Goal: Browse casually: Explore the website without a specific task or goal

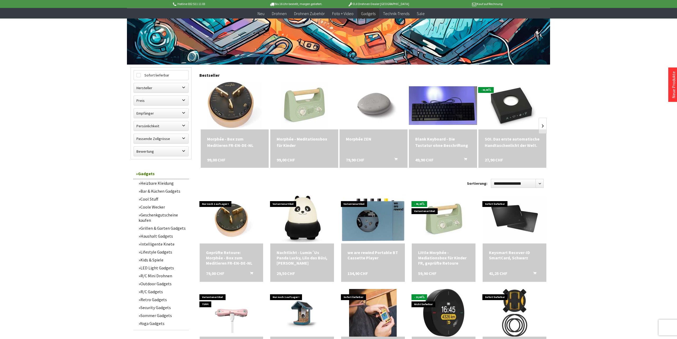
scroll to position [108, 0]
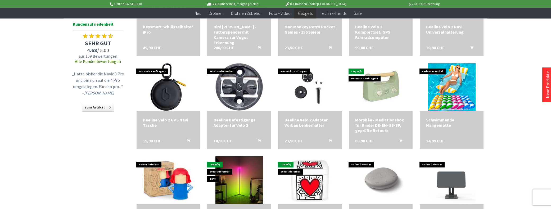
scroll to position [432, 0]
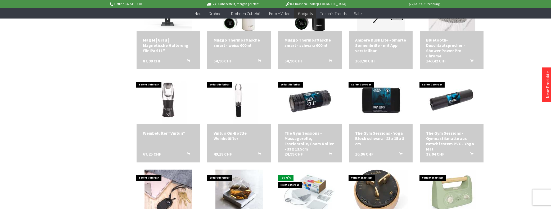
scroll to position [702, 0]
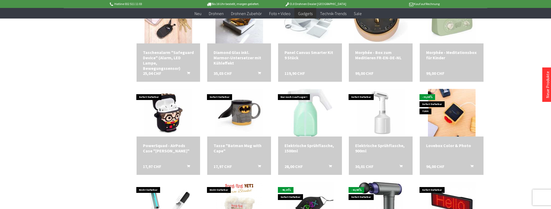
scroll to position [890, 0]
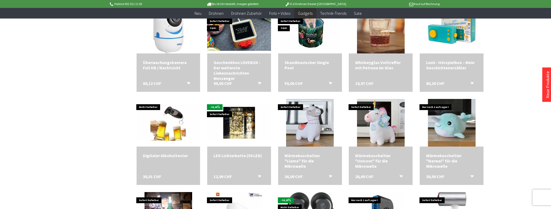
scroll to position [1160, 0]
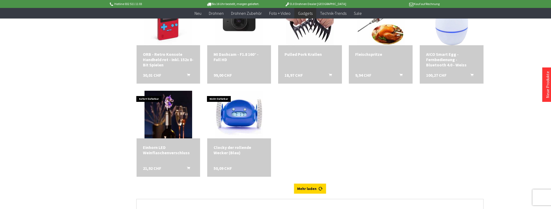
scroll to position [1538, 0]
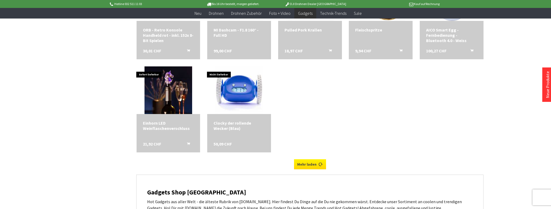
click at [315, 164] on link "Mehr laden" at bounding box center [310, 164] width 32 height 10
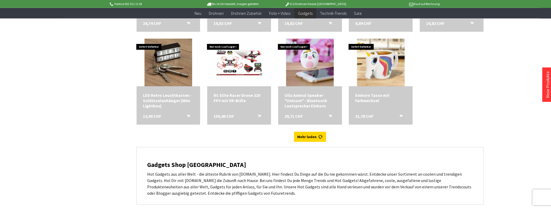
scroll to position [1754, 0]
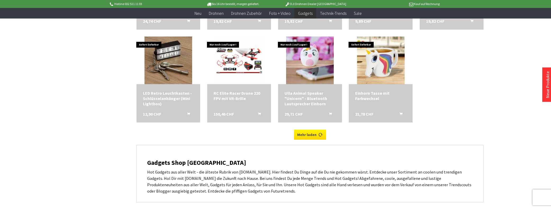
click at [319, 137] on link "Mehr laden" at bounding box center [310, 135] width 32 height 10
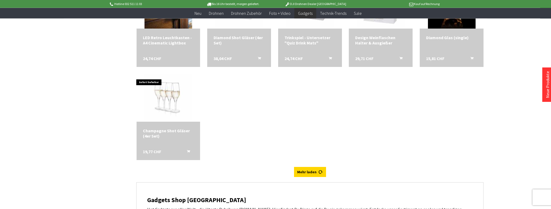
scroll to position [1997, 0]
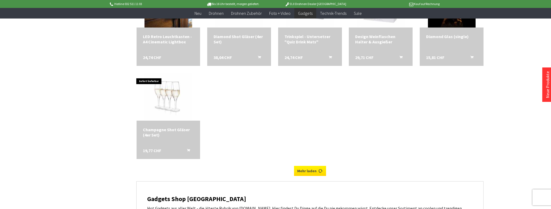
click at [313, 174] on link "Mehr laden" at bounding box center [310, 171] width 32 height 10
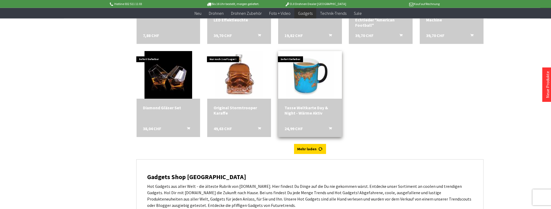
scroll to position [2240, 0]
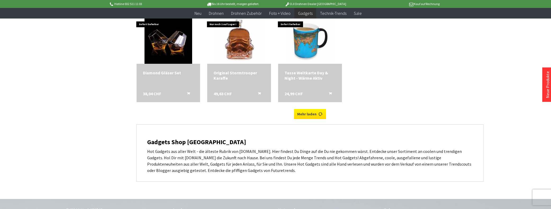
click at [312, 114] on link "Mehr laden" at bounding box center [310, 114] width 32 height 10
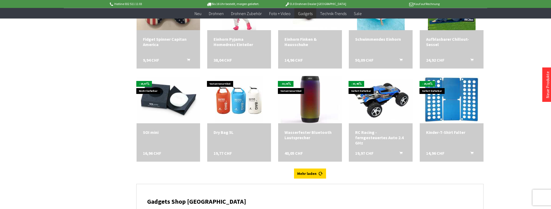
scroll to position [2375, 0]
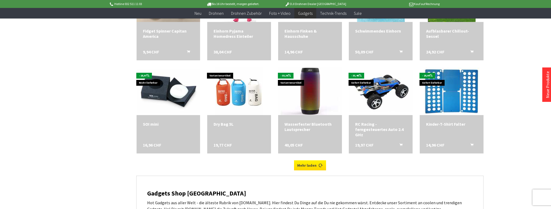
click at [312, 166] on link "Mehr laden" at bounding box center [310, 165] width 32 height 10
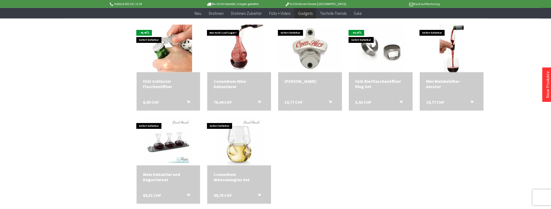
scroll to position [2644, 0]
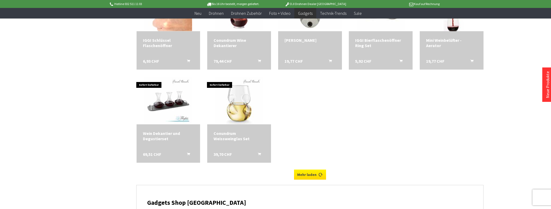
click at [304, 174] on link "Mehr laden" at bounding box center [310, 175] width 32 height 10
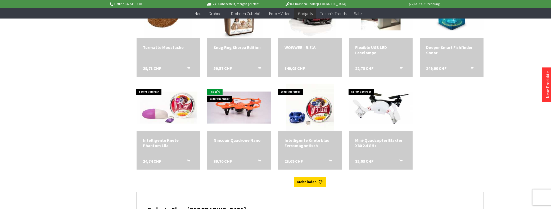
scroll to position [2833, 0]
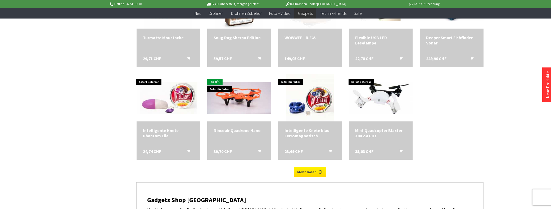
click at [311, 172] on link "Mehr laden" at bounding box center [310, 172] width 32 height 10
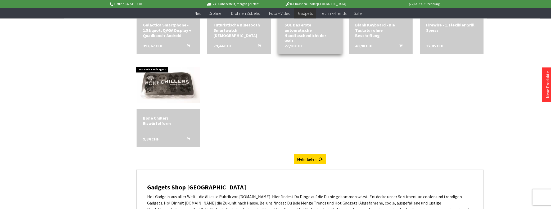
scroll to position [3130, 0]
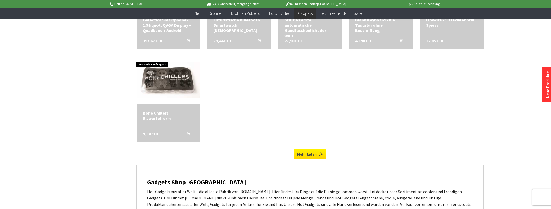
click at [317, 156] on link "Mehr laden" at bounding box center [310, 154] width 32 height 10
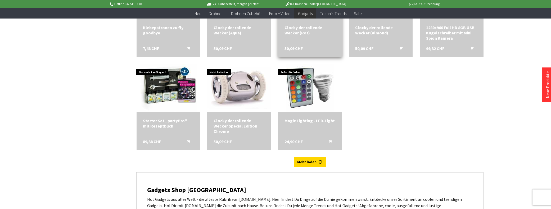
scroll to position [3319, 0]
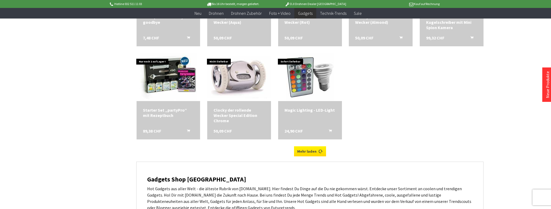
click at [319, 155] on link "Mehr laden" at bounding box center [310, 151] width 32 height 10
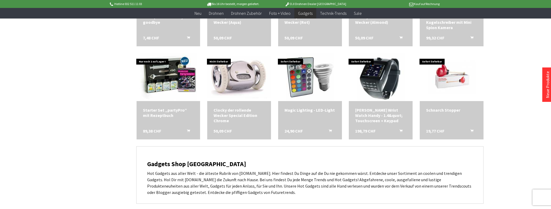
scroll to position [3346, 0]
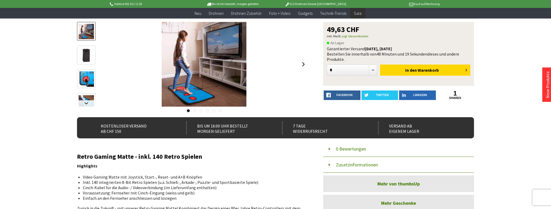
scroll to position [29, 0]
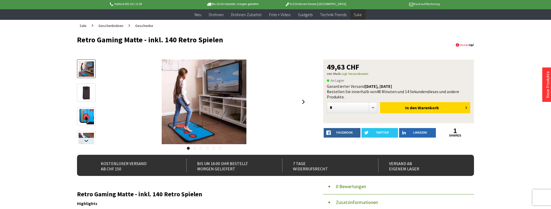
click at [87, 95] on img at bounding box center [86, 92] width 15 height 15
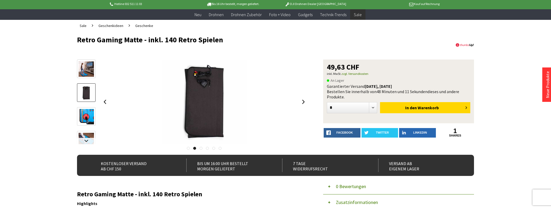
click at [84, 112] on img at bounding box center [86, 116] width 15 height 15
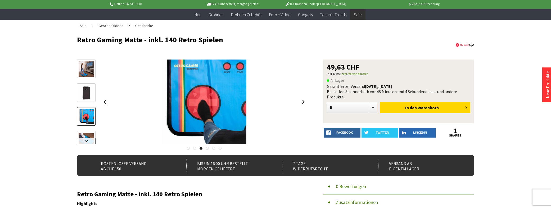
click at [88, 138] on link at bounding box center [86, 141] width 19 height 6
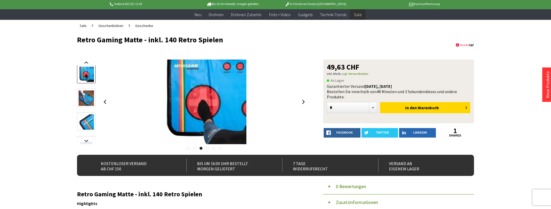
click at [88, 96] on img at bounding box center [86, 97] width 15 height 15
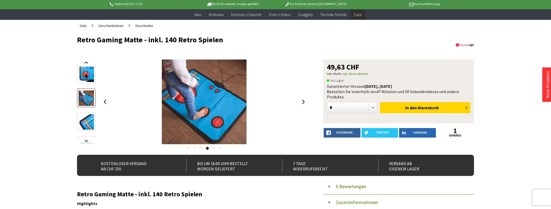
click at [90, 120] on img at bounding box center [86, 121] width 15 height 15
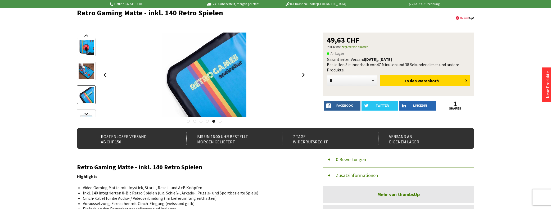
scroll to position [0, 0]
